Goal: Task Accomplishment & Management: Use online tool/utility

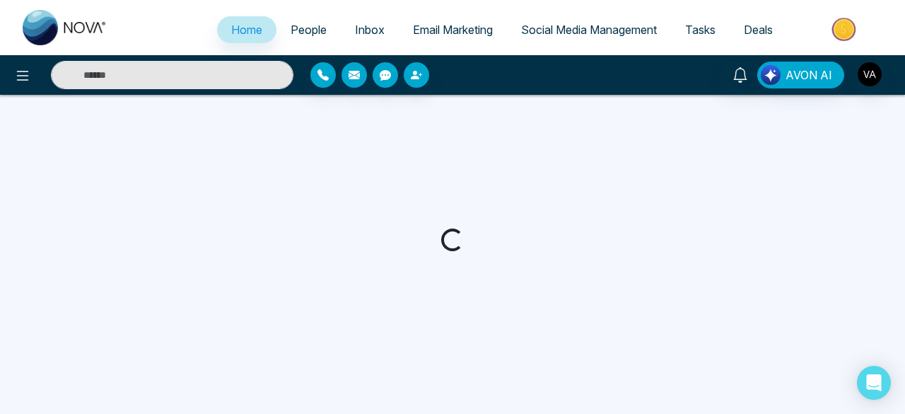
select select "*"
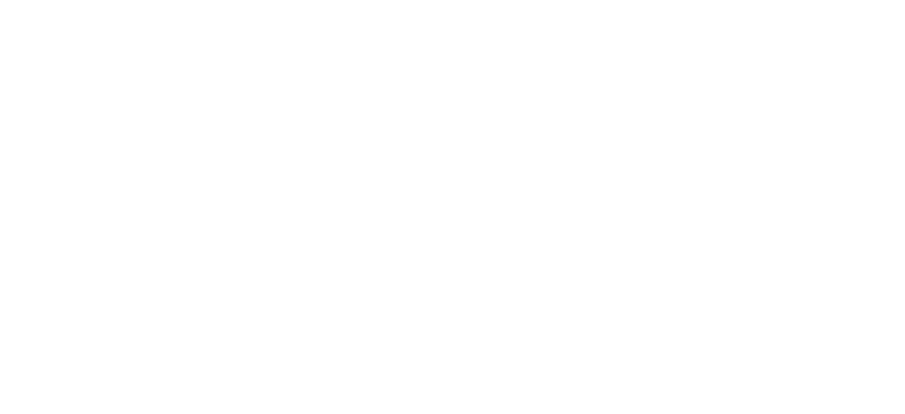
click at [441, 121] on body at bounding box center [452, 207] width 905 height 414
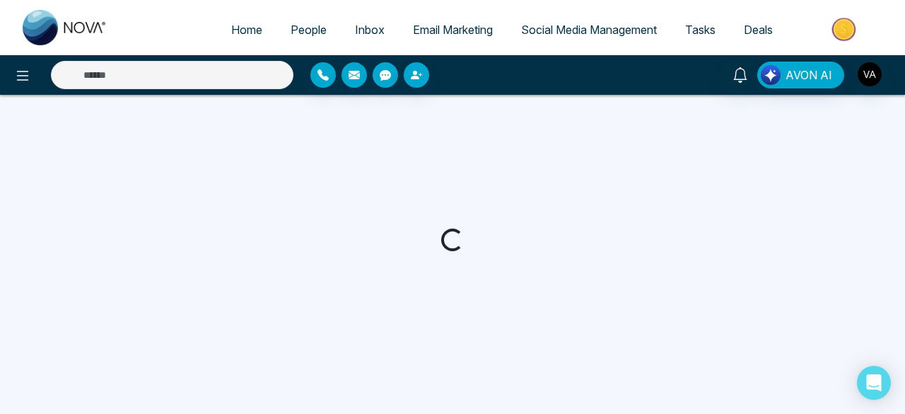
click at [347, 219] on div at bounding box center [452, 240] width 905 height 290
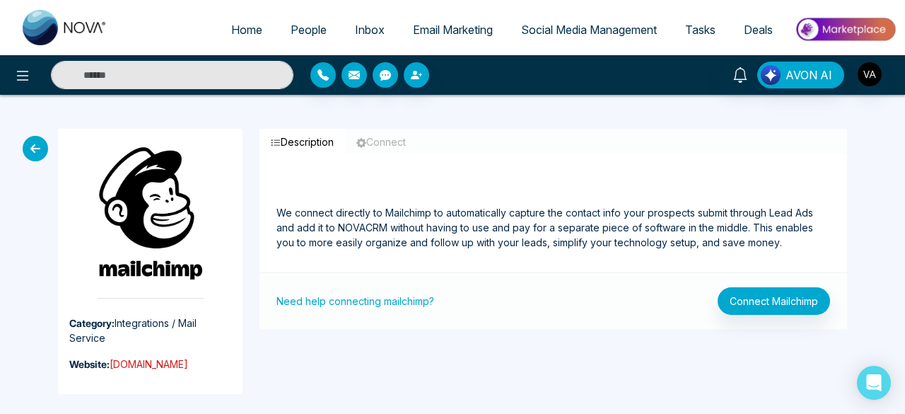
click at [129, 257] on link "mailchimp.com" at bounding box center [149, 364] width 78 height 12
click at [35, 151] on icon at bounding box center [35, 148] width 25 height 25
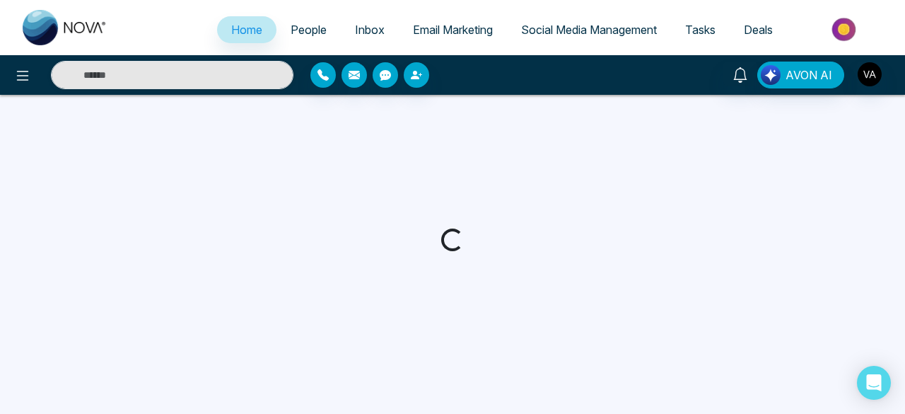
select select "*"
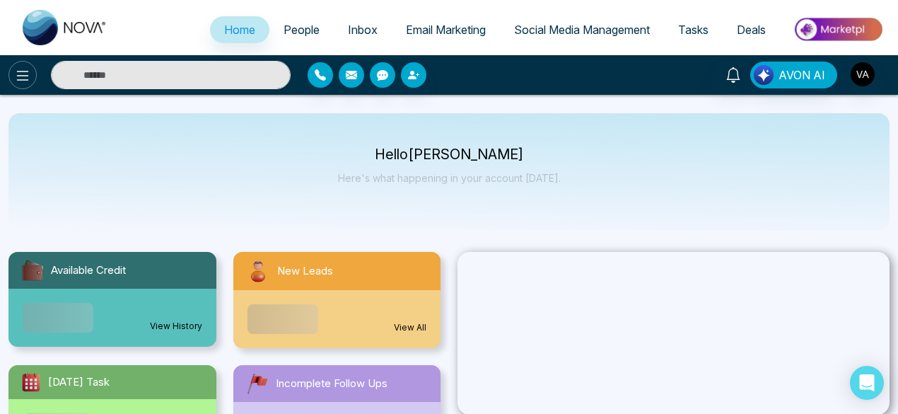
click at [20, 74] on icon at bounding box center [22, 75] width 17 height 17
click at [23, 77] on icon at bounding box center [22, 75] width 17 height 17
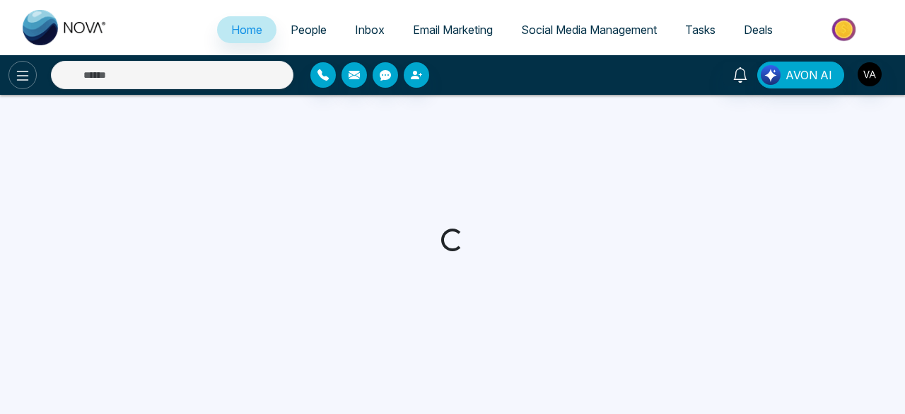
click at [25, 81] on icon at bounding box center [22, 75] width 17 height 17
click at [25, 77] on icon at bounding box center [22, 75] width 17 height 17
click at [23, 73] on icon at bounding box center [22, 75] width 17 height 17
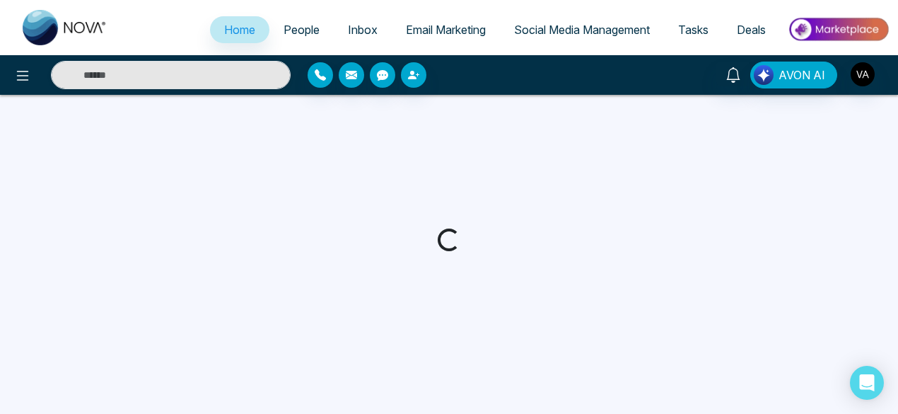
select select "*"
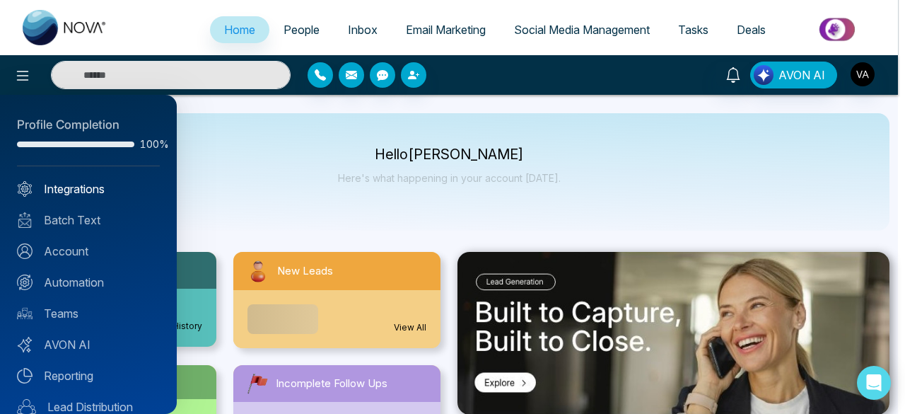
click at [76, 192] on link "Integrations" at bounding box center [88, 188] width 143 height 17
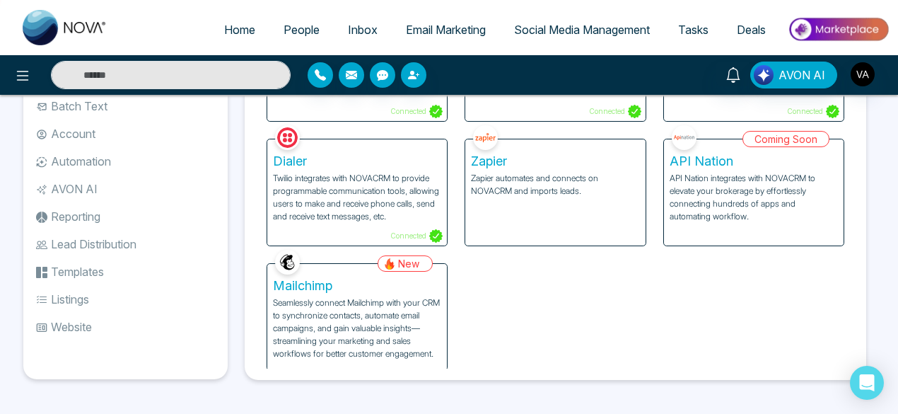
scroll to position [69, 0]
click at [336, 310] on p "Seamlessly connect Mailchimp with your CRM to synchronize contacts, automate em…" at bounding box center [357, 328] width 168 height 64
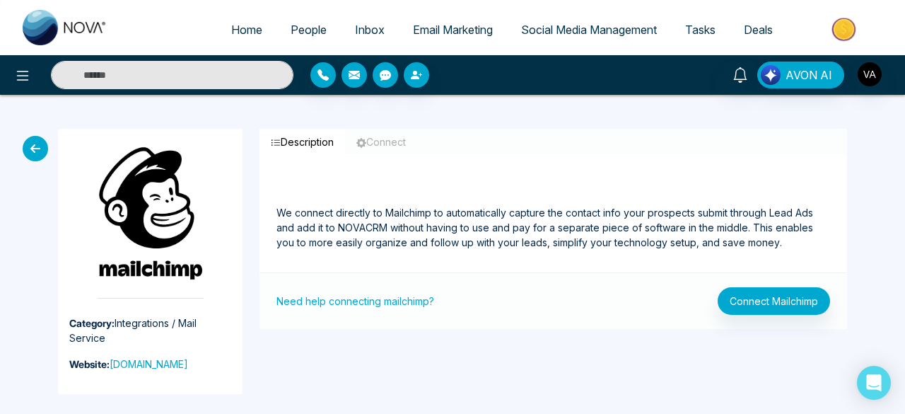
click at [382, 141] on button "Connect" at bounding box center [381, 142] width 72 height 26
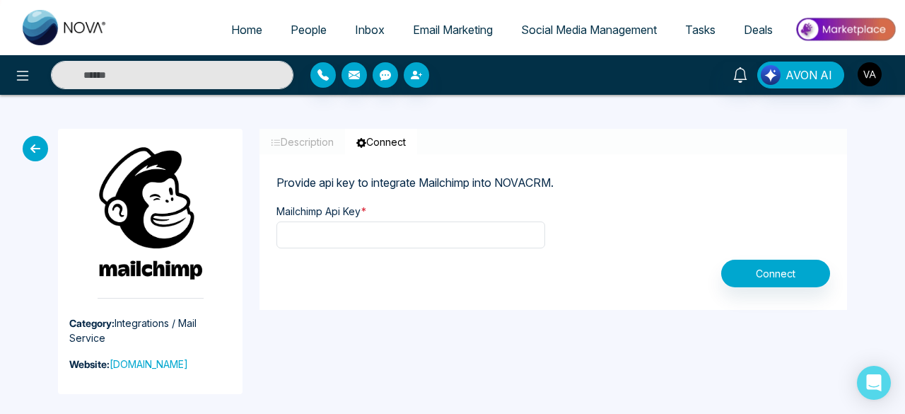
click at [322, 141] on button "Description" at bounding box center [302, 142] width 86 height 26
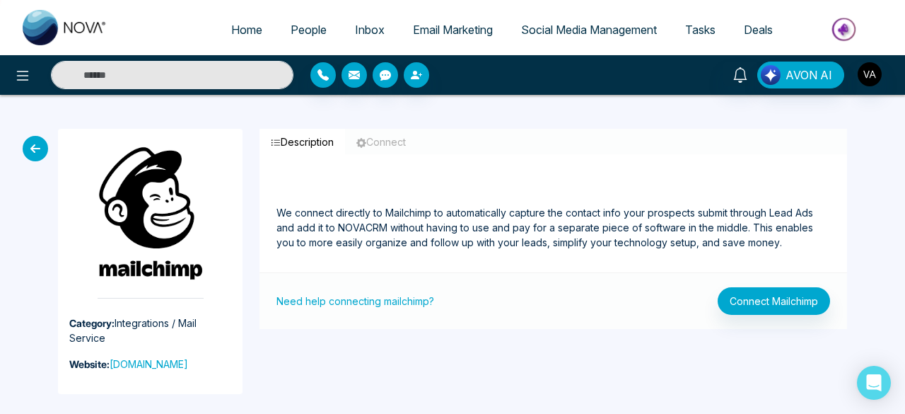
click at [380, 143] on button "Connect" at bounding box center [381, 142] width 72 height 26
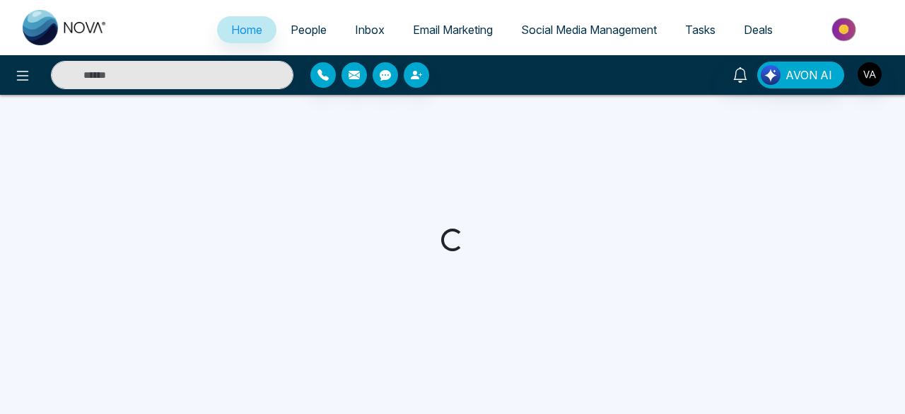
select select "*"
